Goal: Transaction & Acquisition: Subscribe to service/newsletter

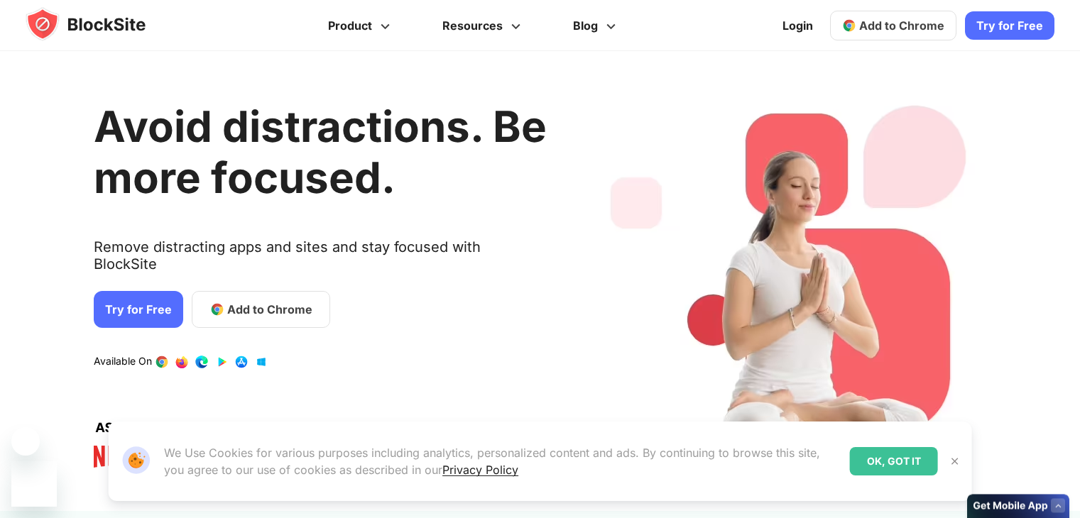
click at [148, 295] on link "Try for Free" at bounding box center [138, 309] width 89 height 37
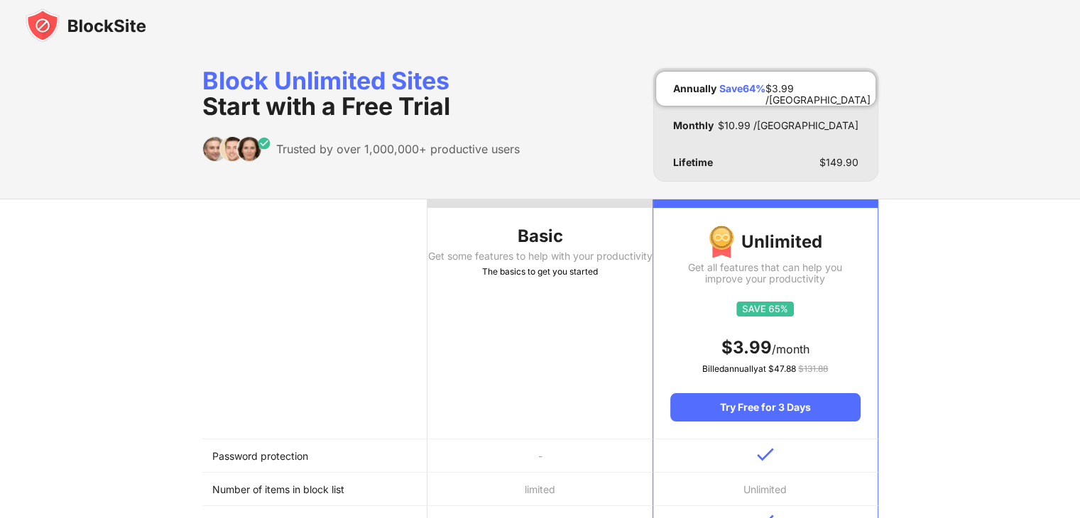
click at [520, 305] on th "Basic Get some features to help with your productivity The basics to get you st…" at bounding box center [540, 320] width 225 height 240
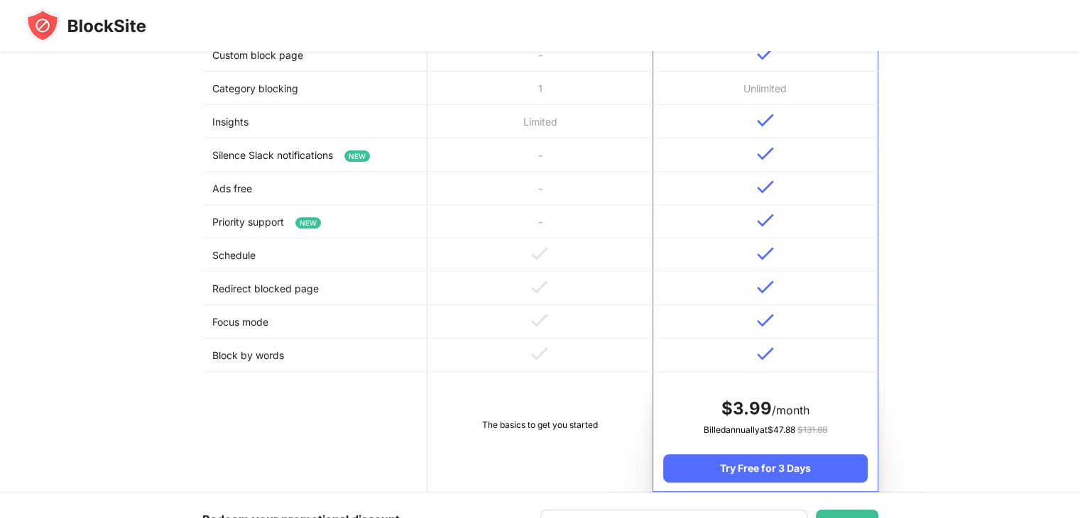
scroll to position [48, 0]
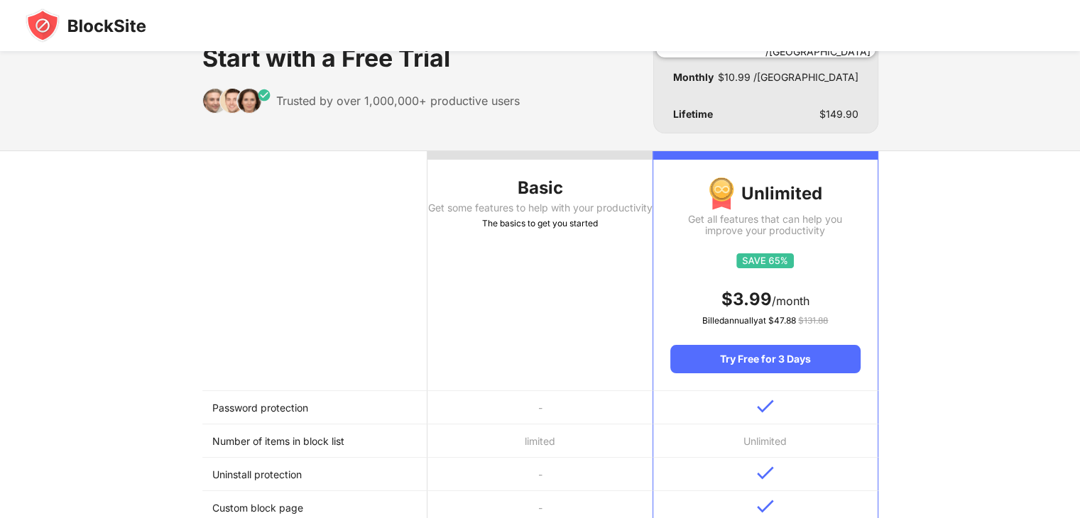
click at [557, 180] on div "Basic" at bounding box center [540, 188] width 225 height 23
click at [556, 180] on div "Basic" at bounding box center [540, 188] width 225 height 23
click at [547, 227] on div "The basics to get you started" at bounding box center [540, 224] width 225 height 14
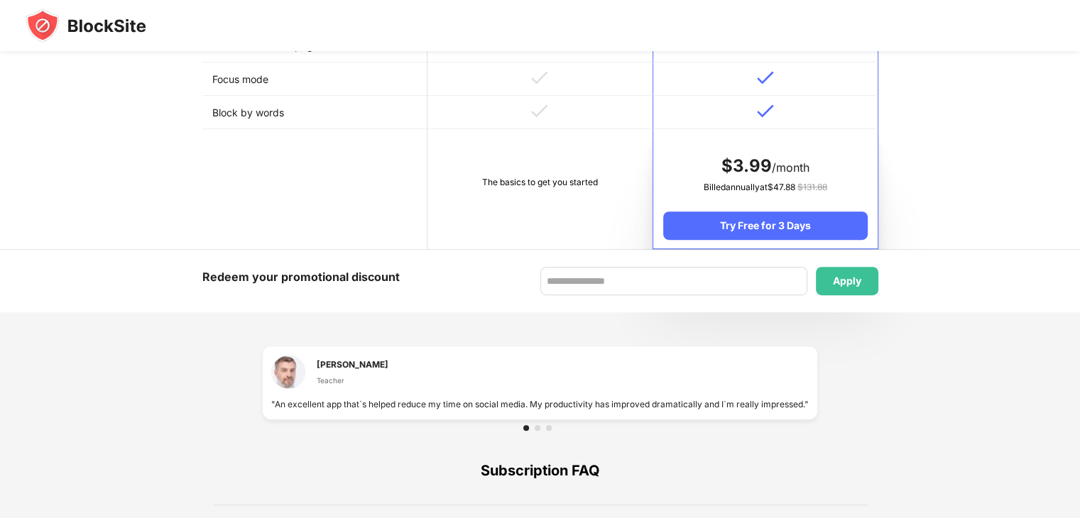
scroll to position [758, 0]
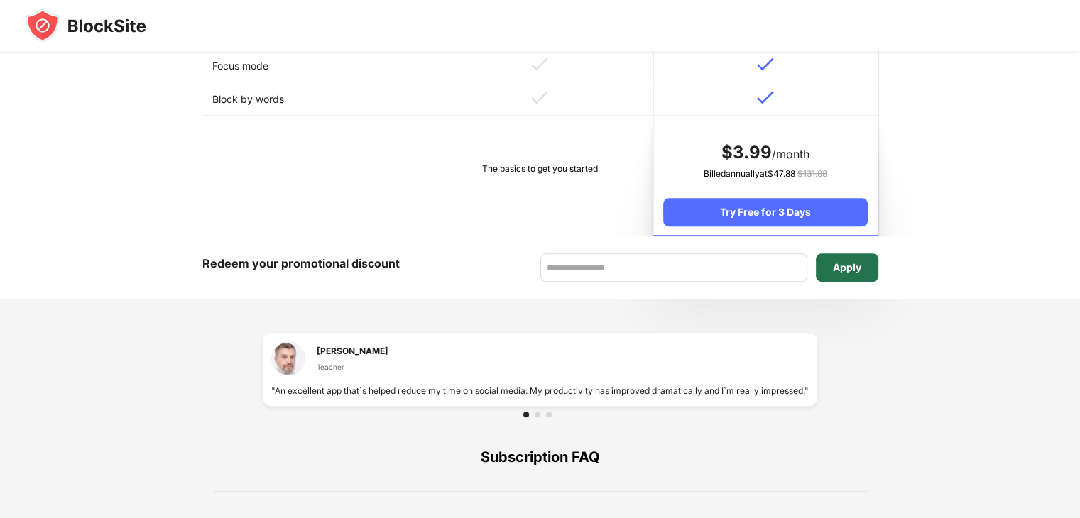
click at [855, 279] on div "Apply" at bounding box center [847, 268] width 63 height 28
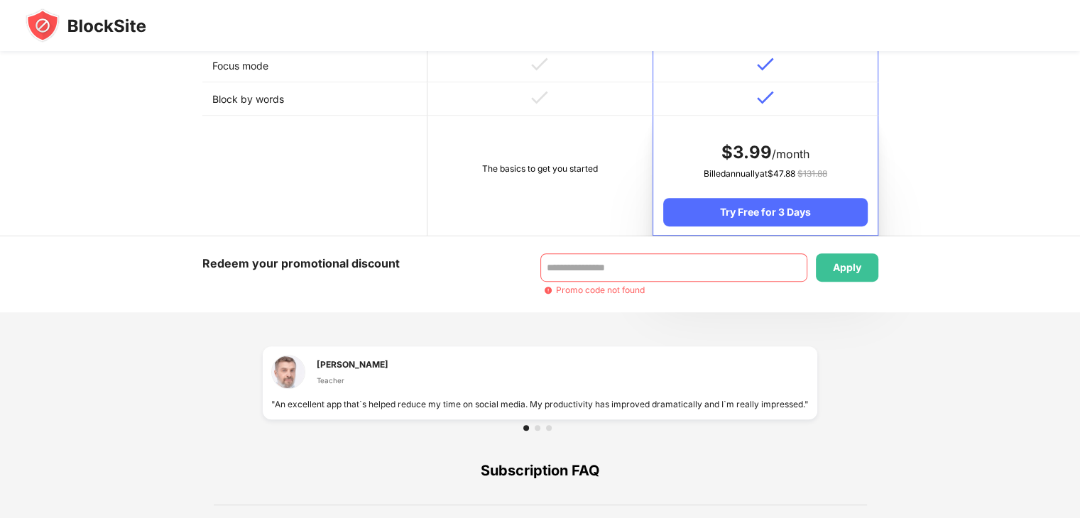
scroll to position [0, 0]
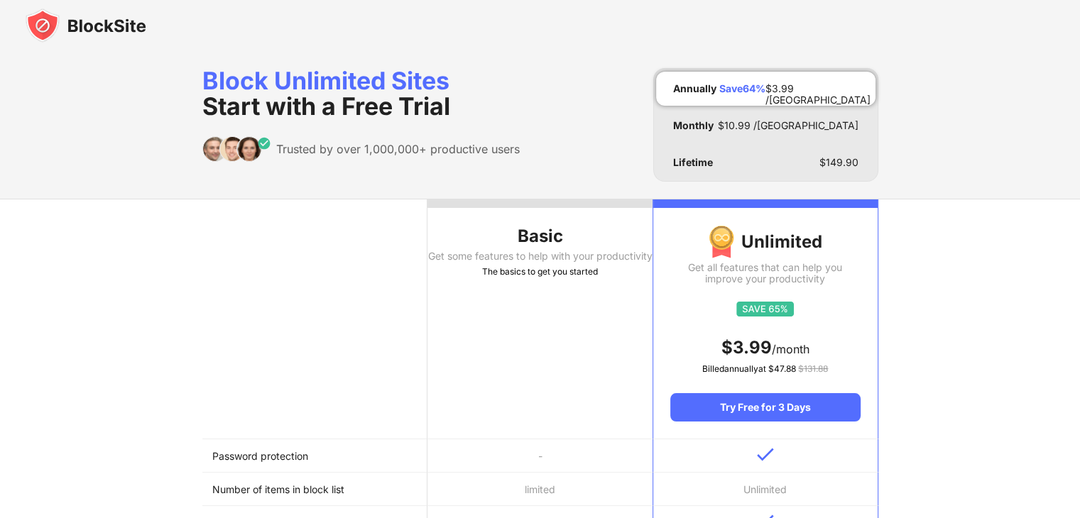
click at [494, 277] on div "The basics to get you started" at bounding box center [540, 272] width 225 height 14
click at [353, 298] on th at bounding box center [314, 320] width 225 height 240
click at [332, 362] on th at bounding box center [314, 320] width 225 height 240
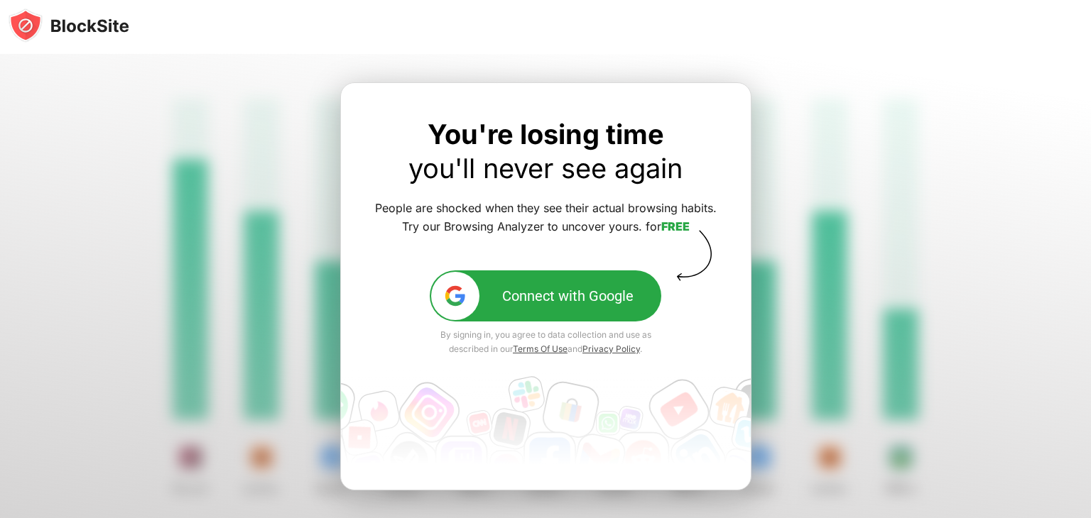
click at [599, 301] on div "Connect with Google" at bounding box center [567, 296] width 131 height 17
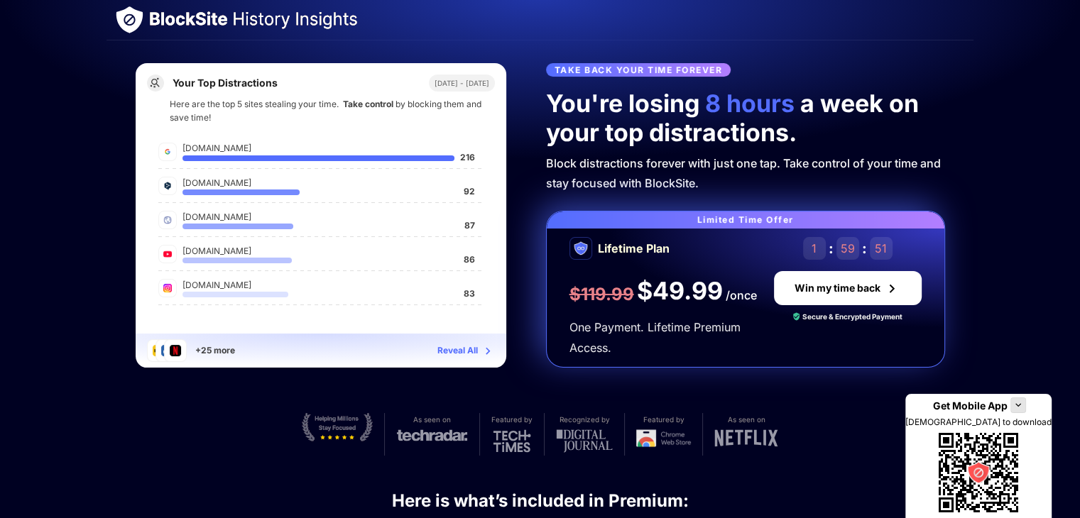
click at [295, 205] on div "google.com 216 deepl.com 92 webaloe.ulima.edu.pe 87 youtube.com 86 instagram.co…" at bounding box center [321, 223] width 348 height 170
click at [277, 288] on div "instagram.com" at bounding box center [321, 284] width 276 height 13
click at [447, 349] on div "Reveal All" at bounding box center [458, 351] width 40 height 14
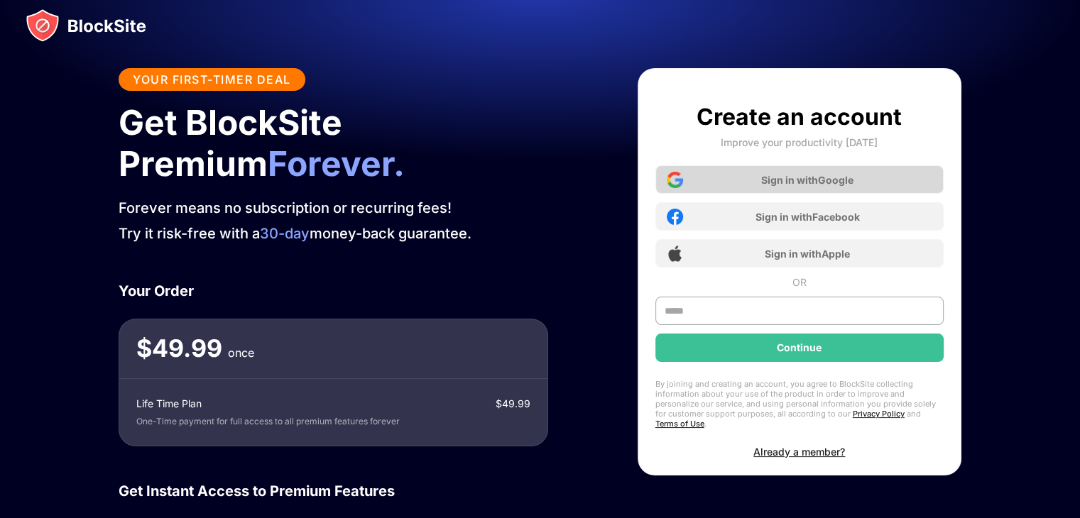
click at [744, 183] on div "Sign in with Google" at bounding box center [800, 179] width 288 height 28
